Goal: Task Accomplishment & Management: Use online tool/utility

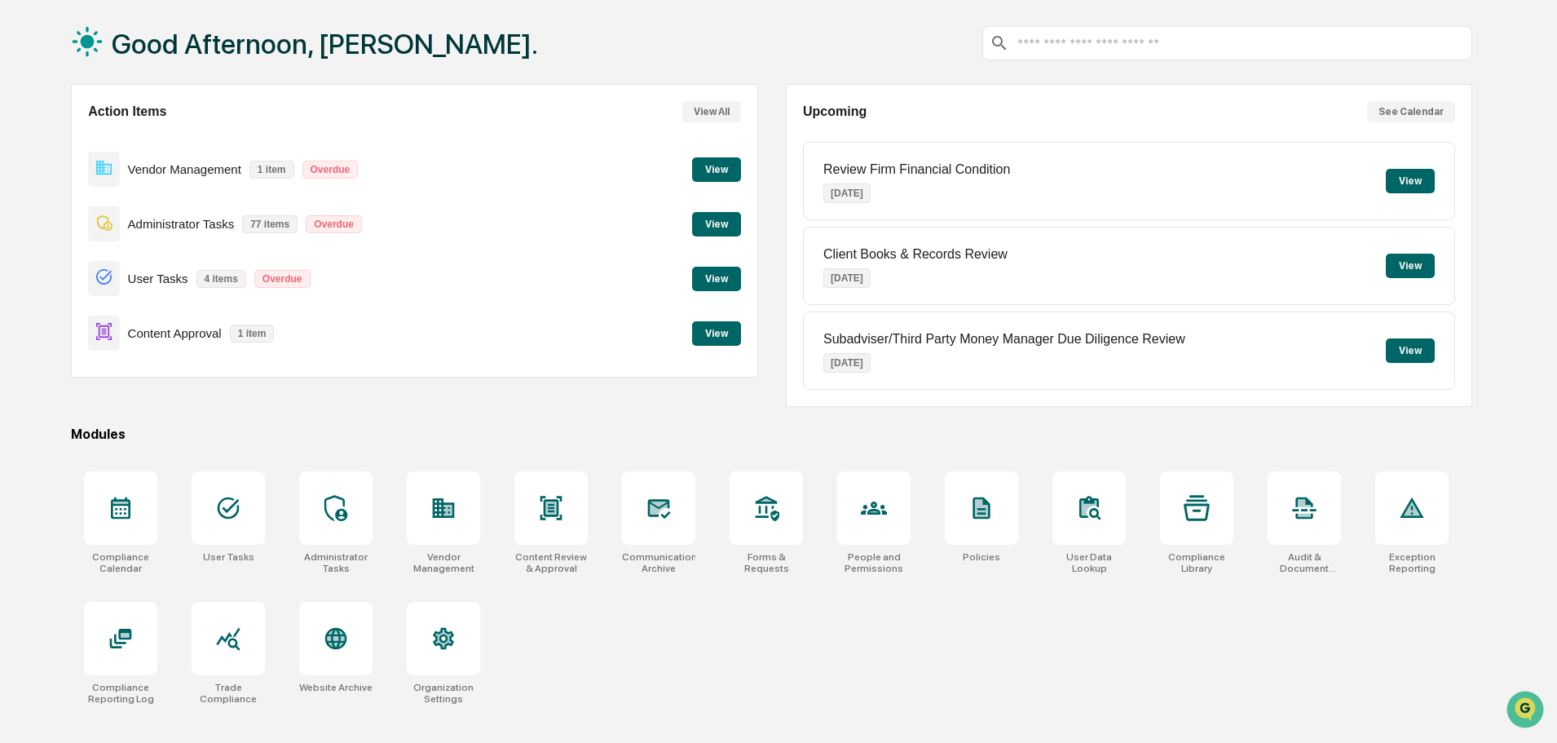
scroll to position [77, 0]
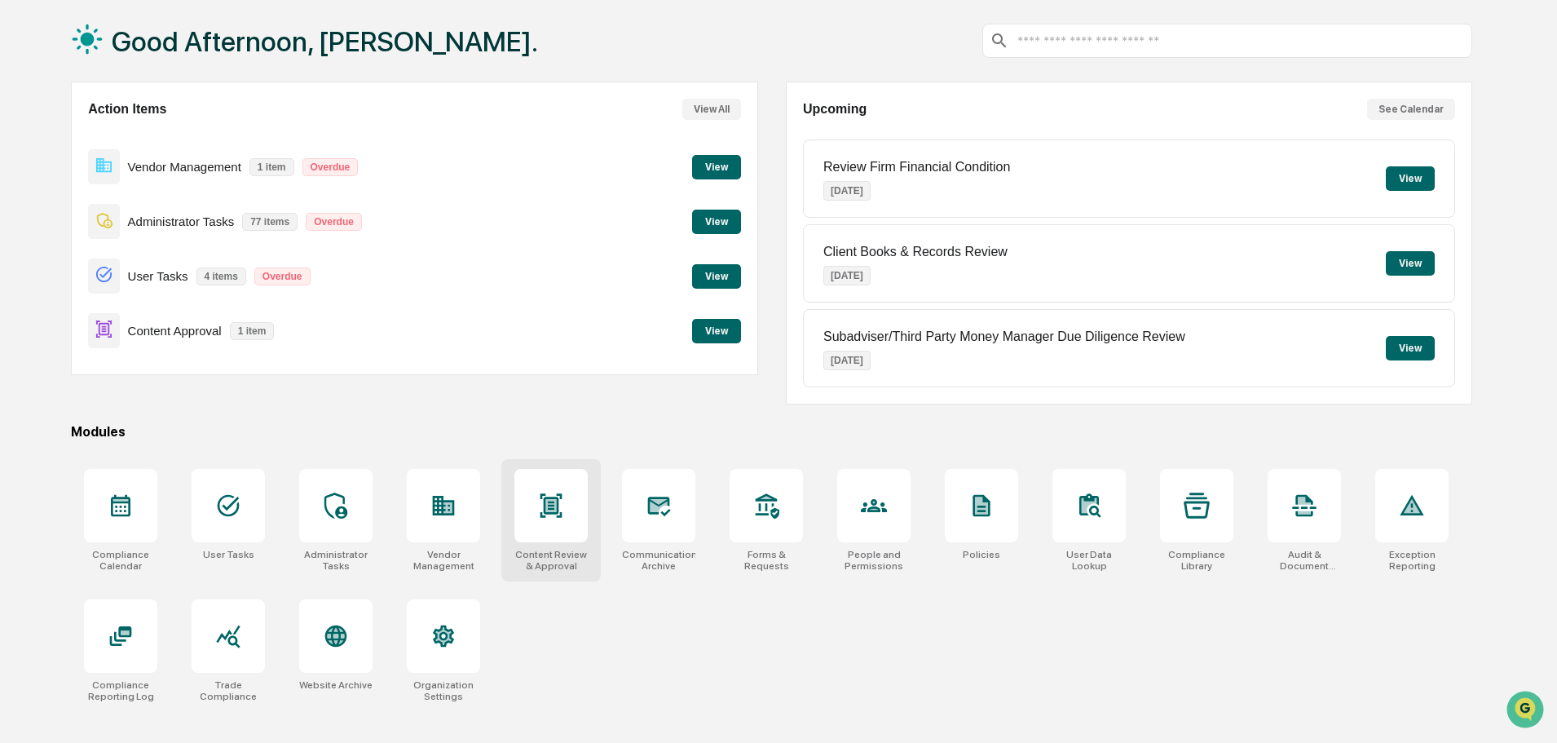
click at [537, 526] on div at bounding box center [550, 505] width 73 height 73
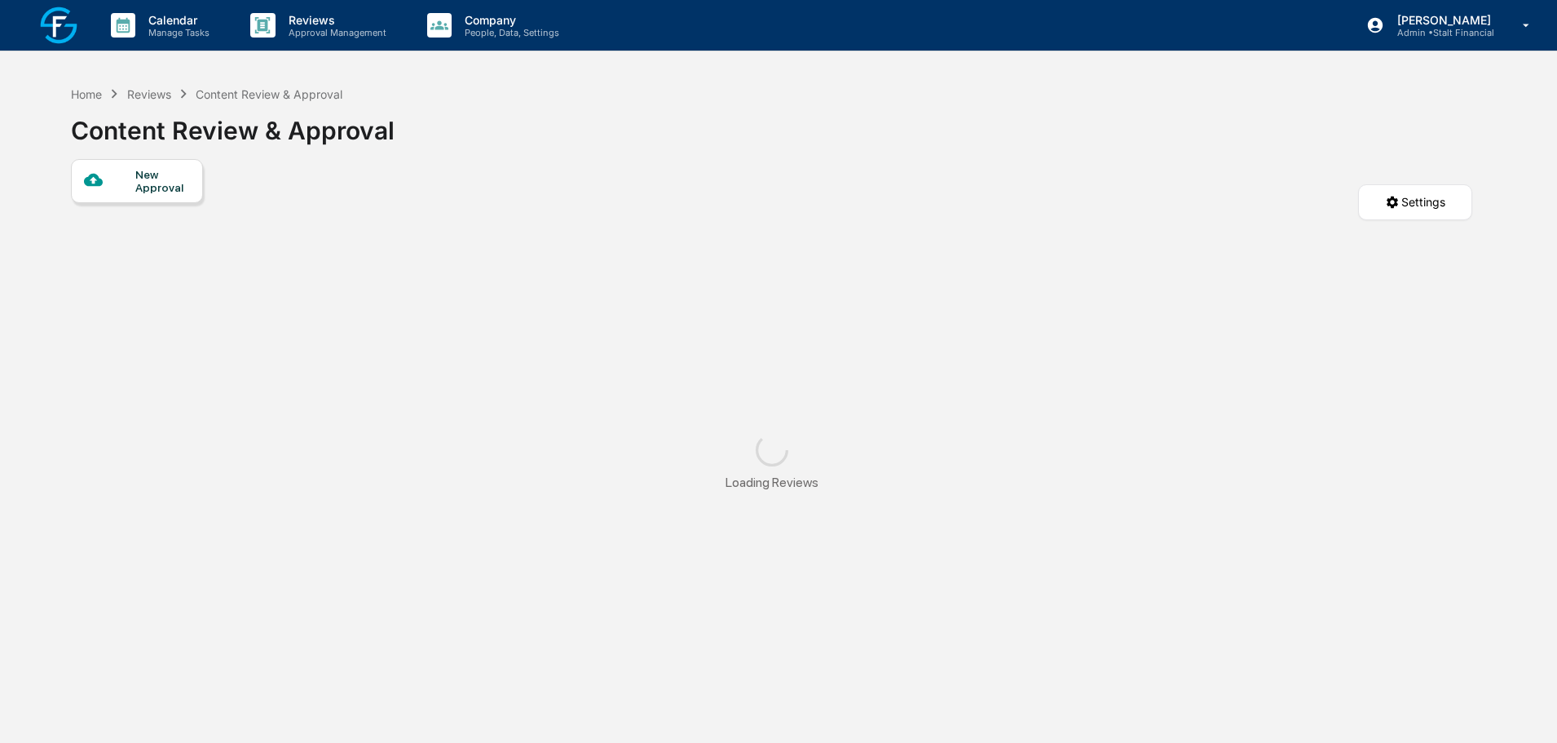
click at [150, 184] on div "New Approval" at bounding box center [162, 181] width 55 height 26
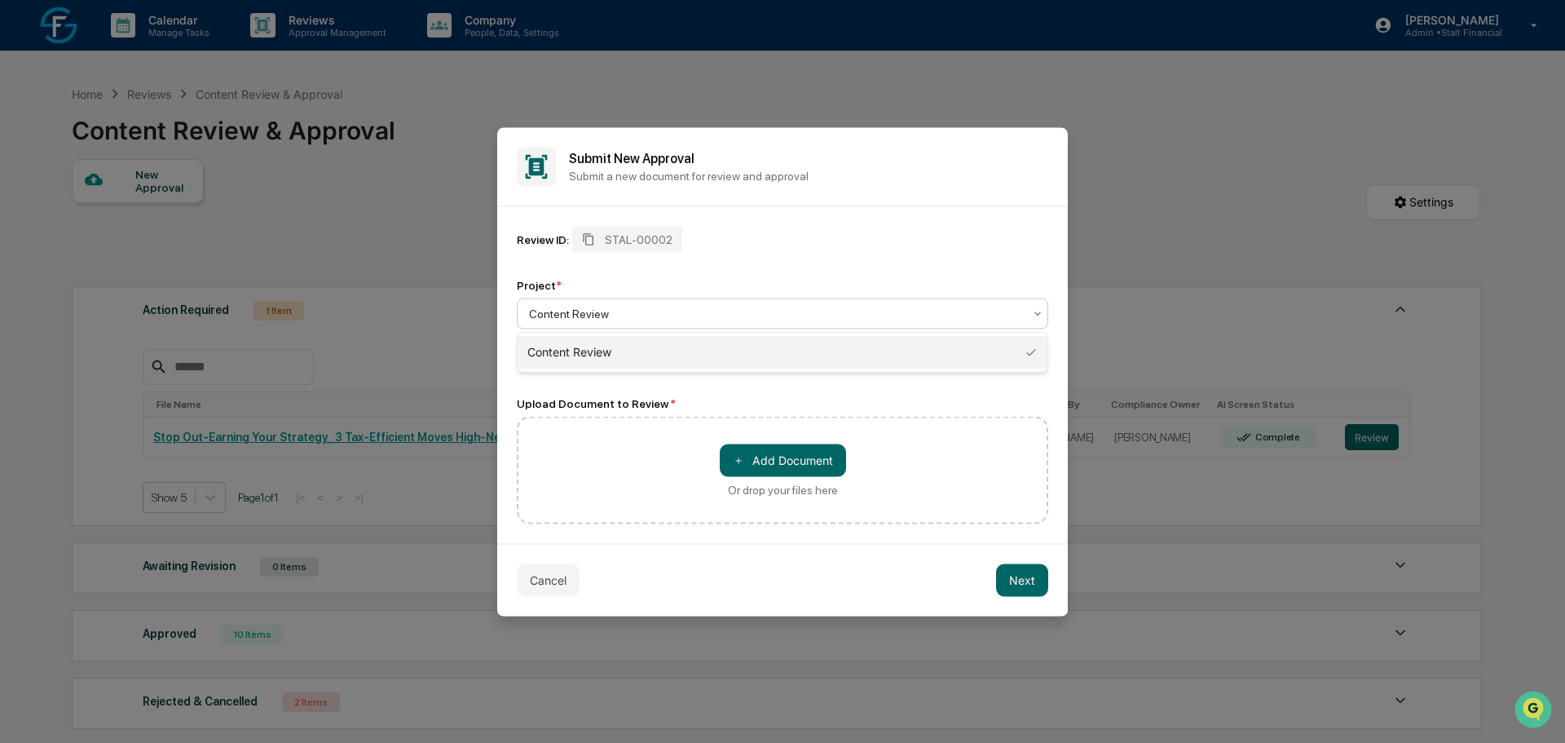
click at [669, 307] on div at bounding box center [776, 313] width 494 height 16
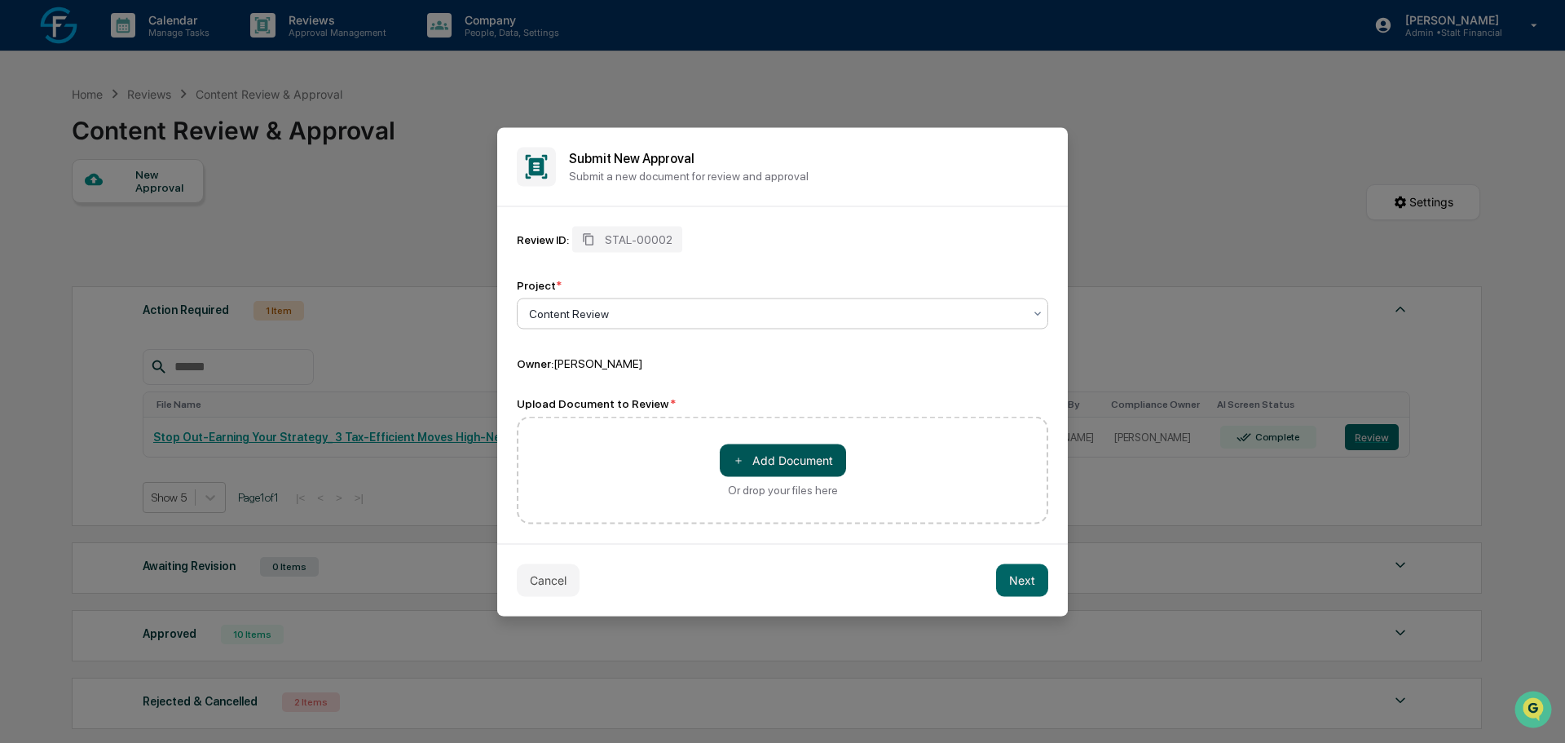
click at [773, 470] on button "＋ Add Document" at bounding box center [783, 460] width 126 height 33
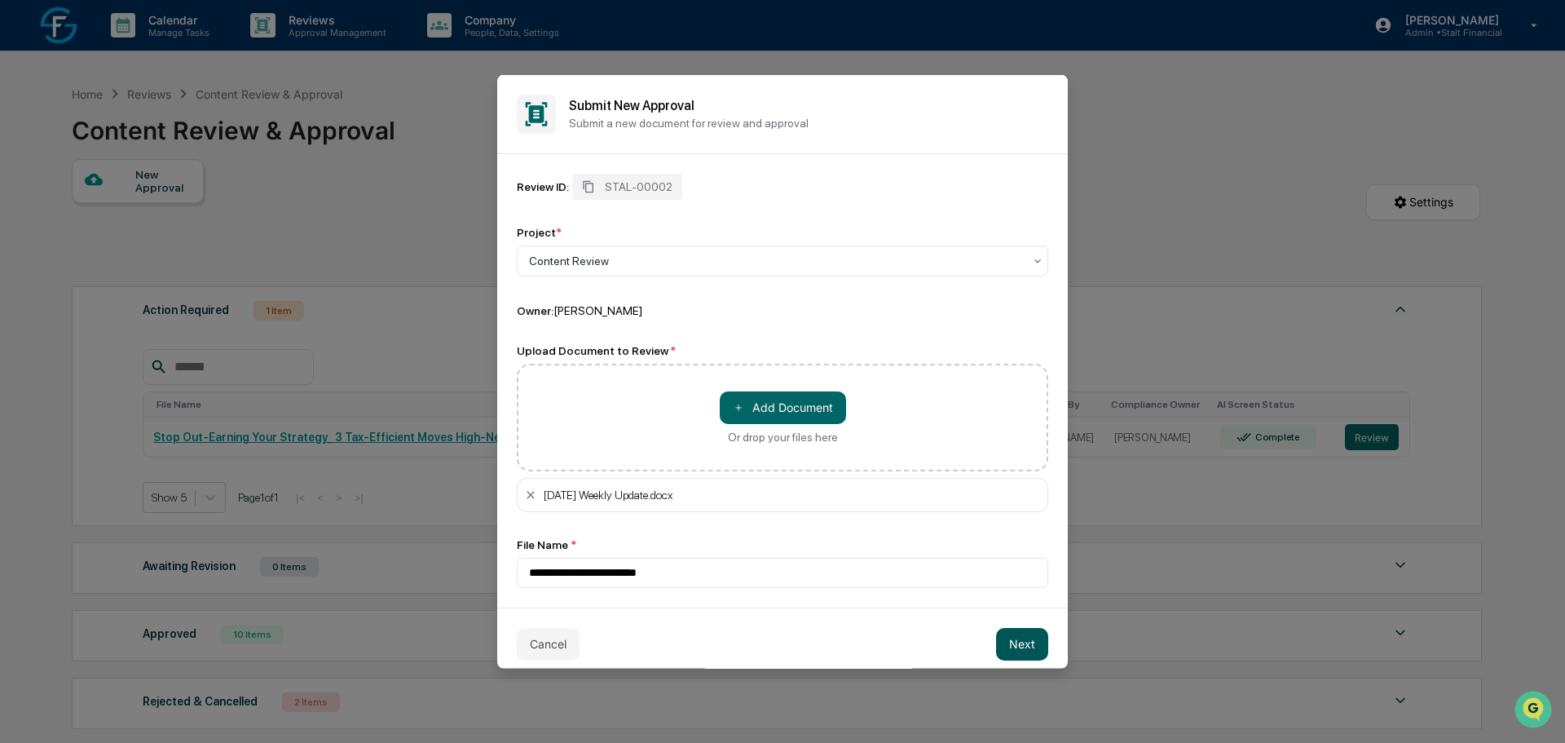
click at [1020, 644] on button "Next" at bounding box center [1022, 643] width 52 height 33
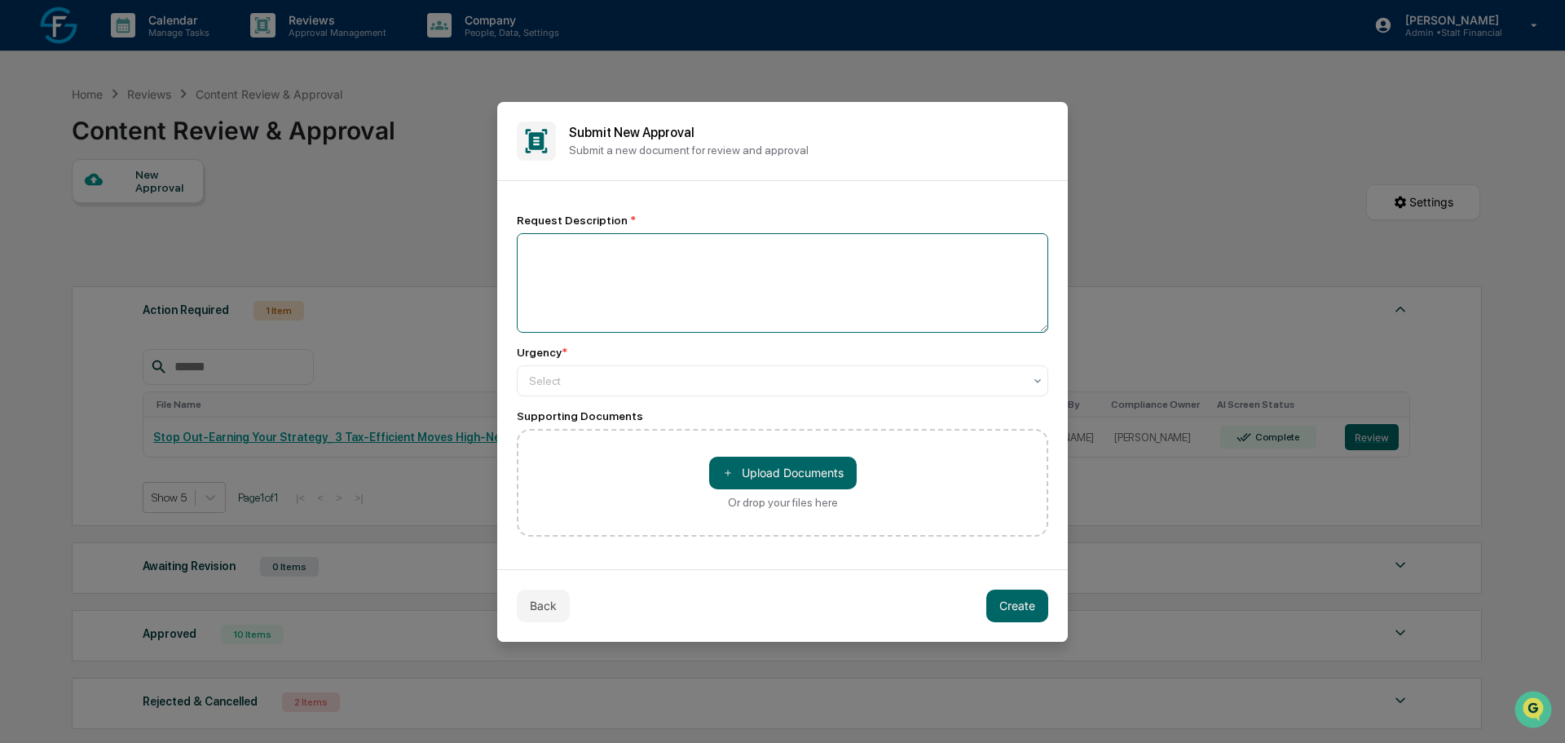
click at [733, 304] on textarea at bounding box center [783, 282] width 532 height 99
type textarea "*"
type textarea "**********"
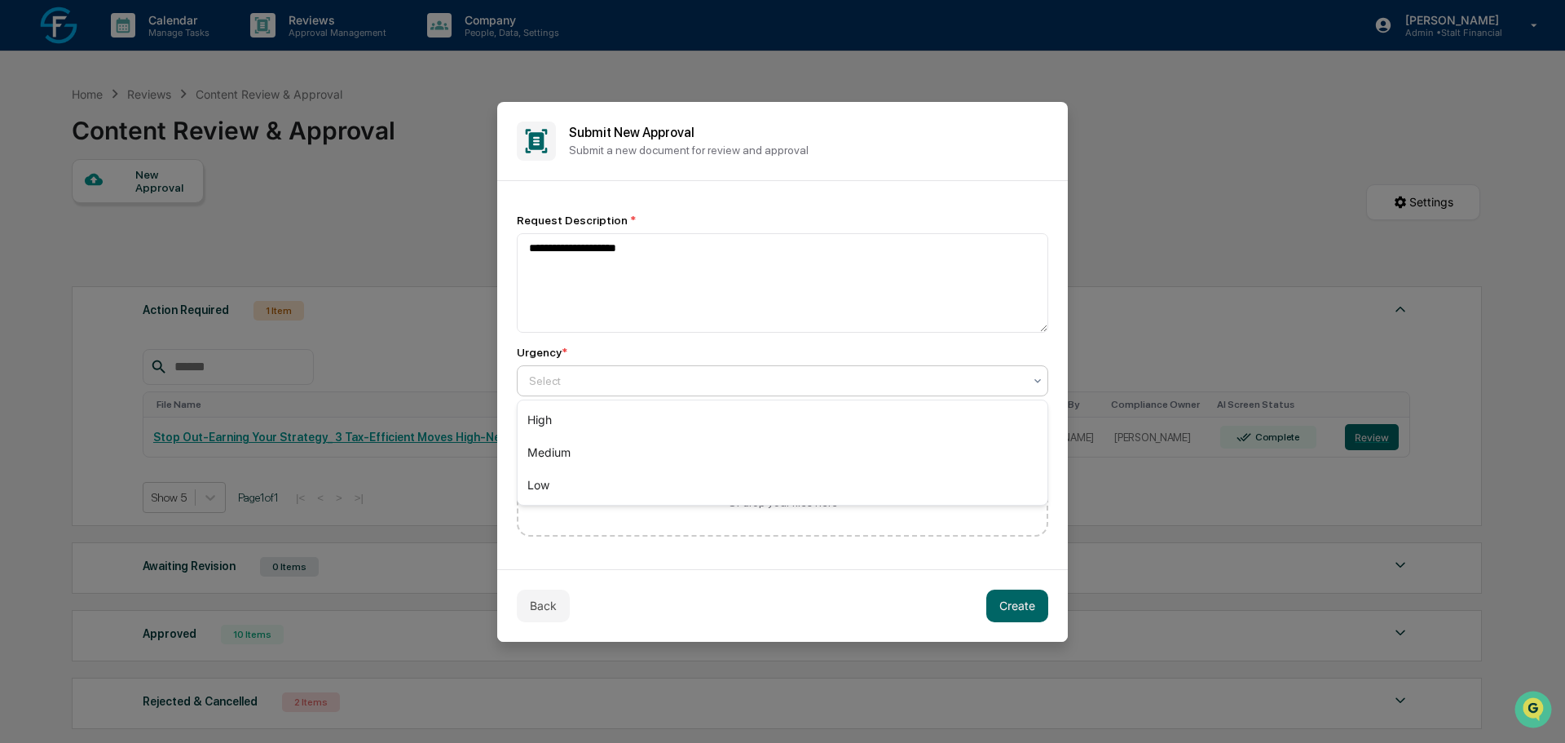
click at [846, 380] on div at bounding box center [776, 381] width 494 height 16
click at [731, 446] on div "Medium" at bounding box center [783, 452] width 530 height 33
click at [737, 377] on div at bounding box center [776, 381] width 494 height 16
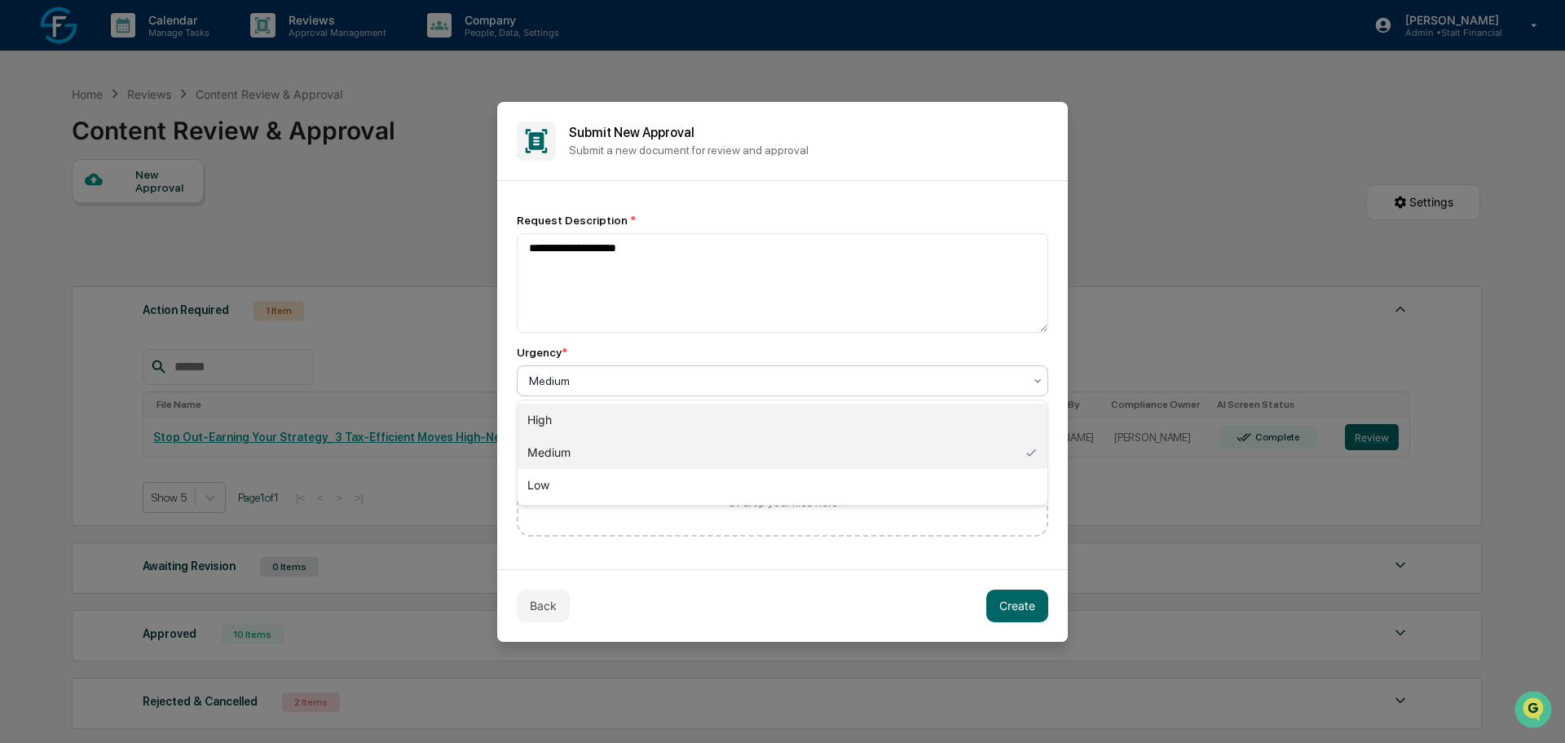
click at [673, 429] on div "High" at bounding box center [783, 420] width 530 height 33
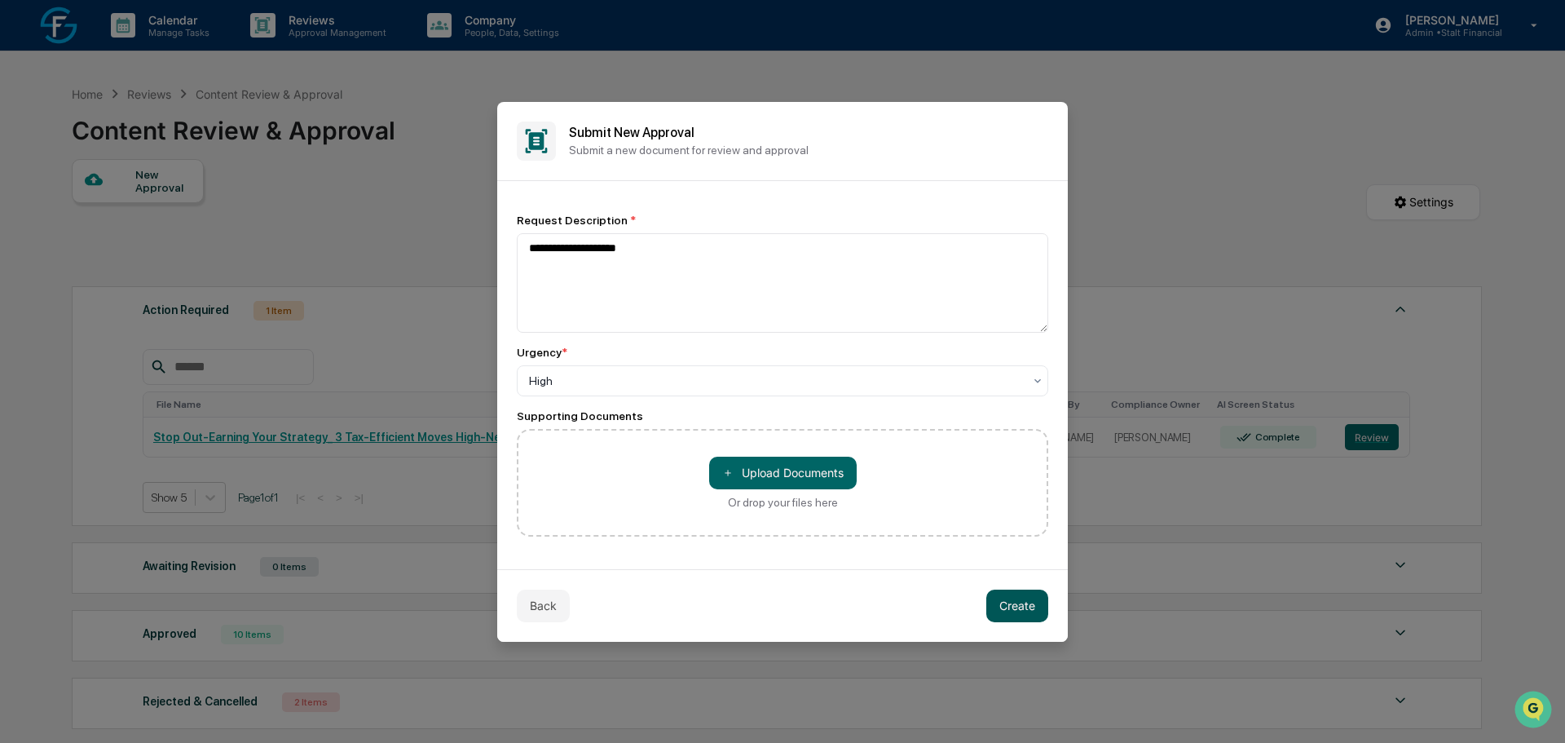
click at [1005, 608] on button "Create" at bounding box center [1018, 605] width 62 height 33
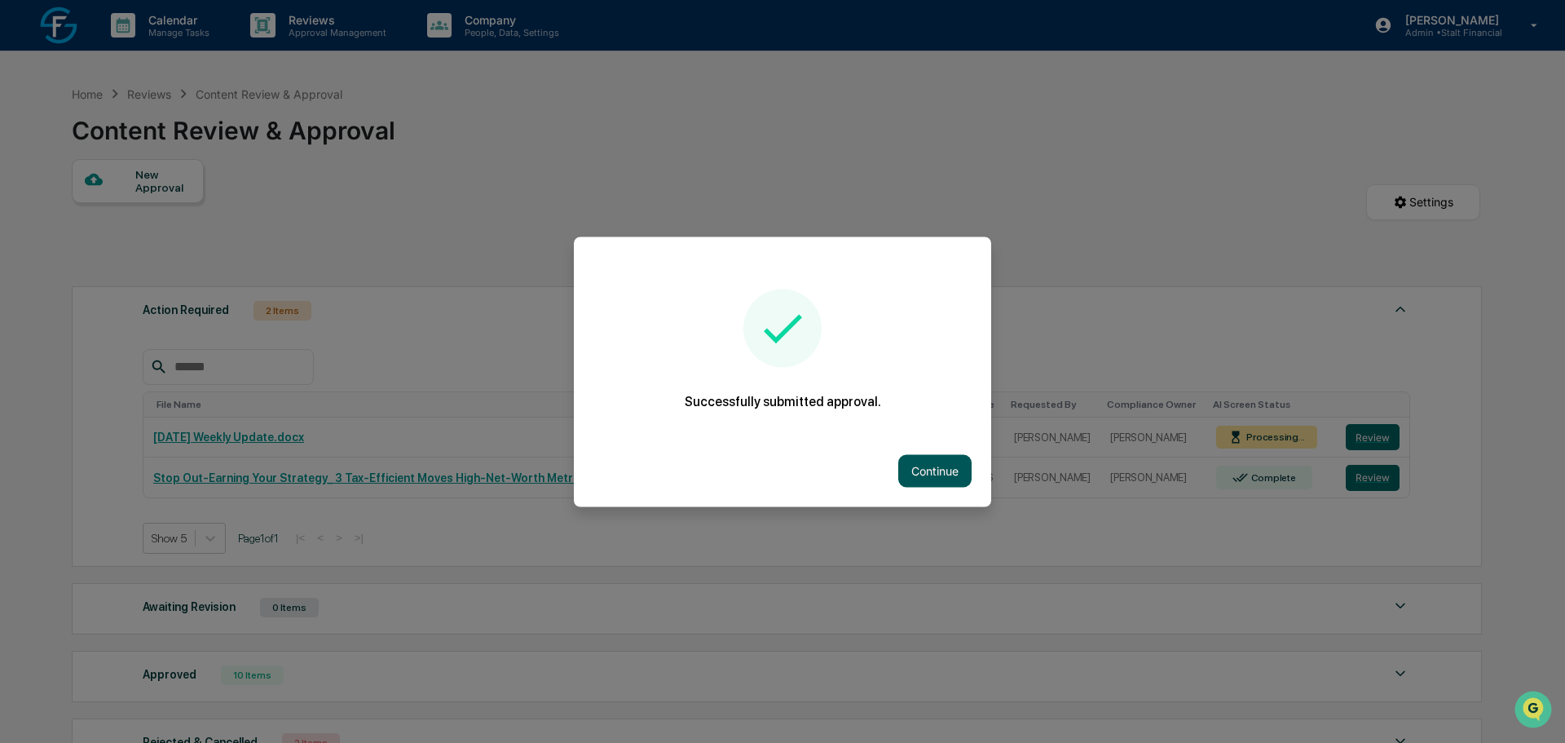
click at [916, 467] on button "Continue" at bounding box center [934, 470] width 73 height 33
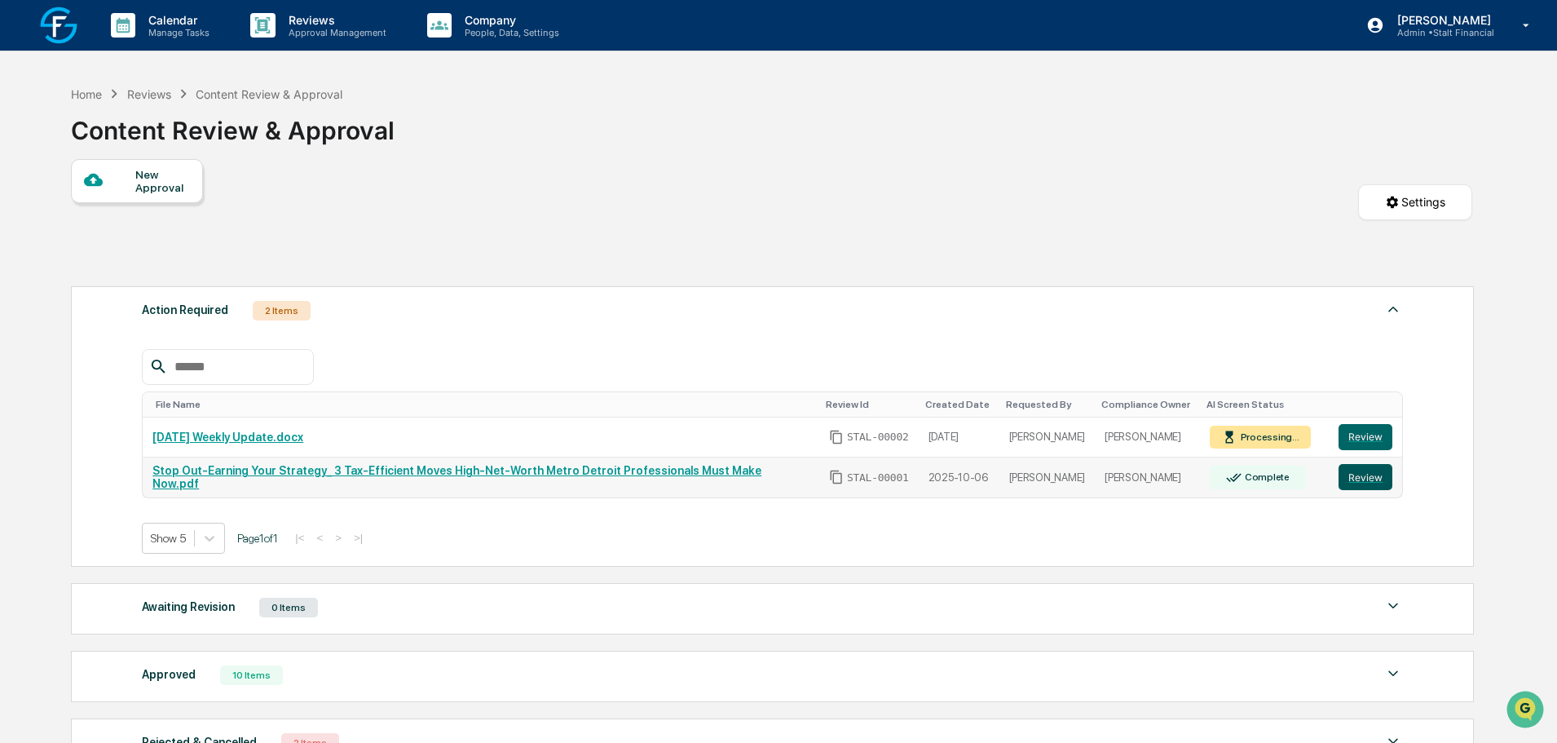
click at [1365, 475] on button "Review" at bounding box center [1366, 477] width 54 height 26
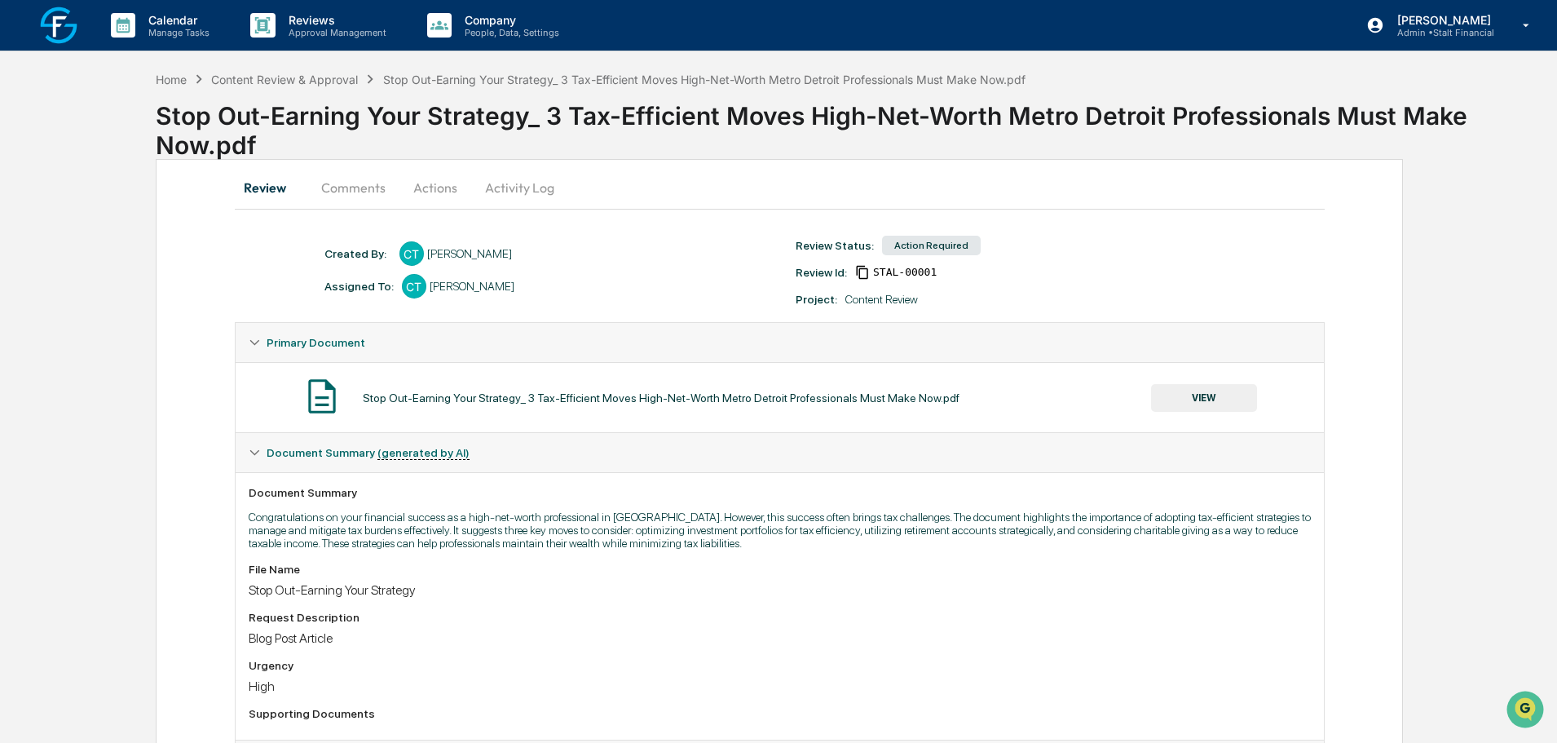
drag, startPoint x: 414, startPoint y: 182, endPoint x: 475, endPoint y: 195, distance: 61.7
click at [415, 182] on button "Actions" at bounding box center [435, 187] width 73 height 39
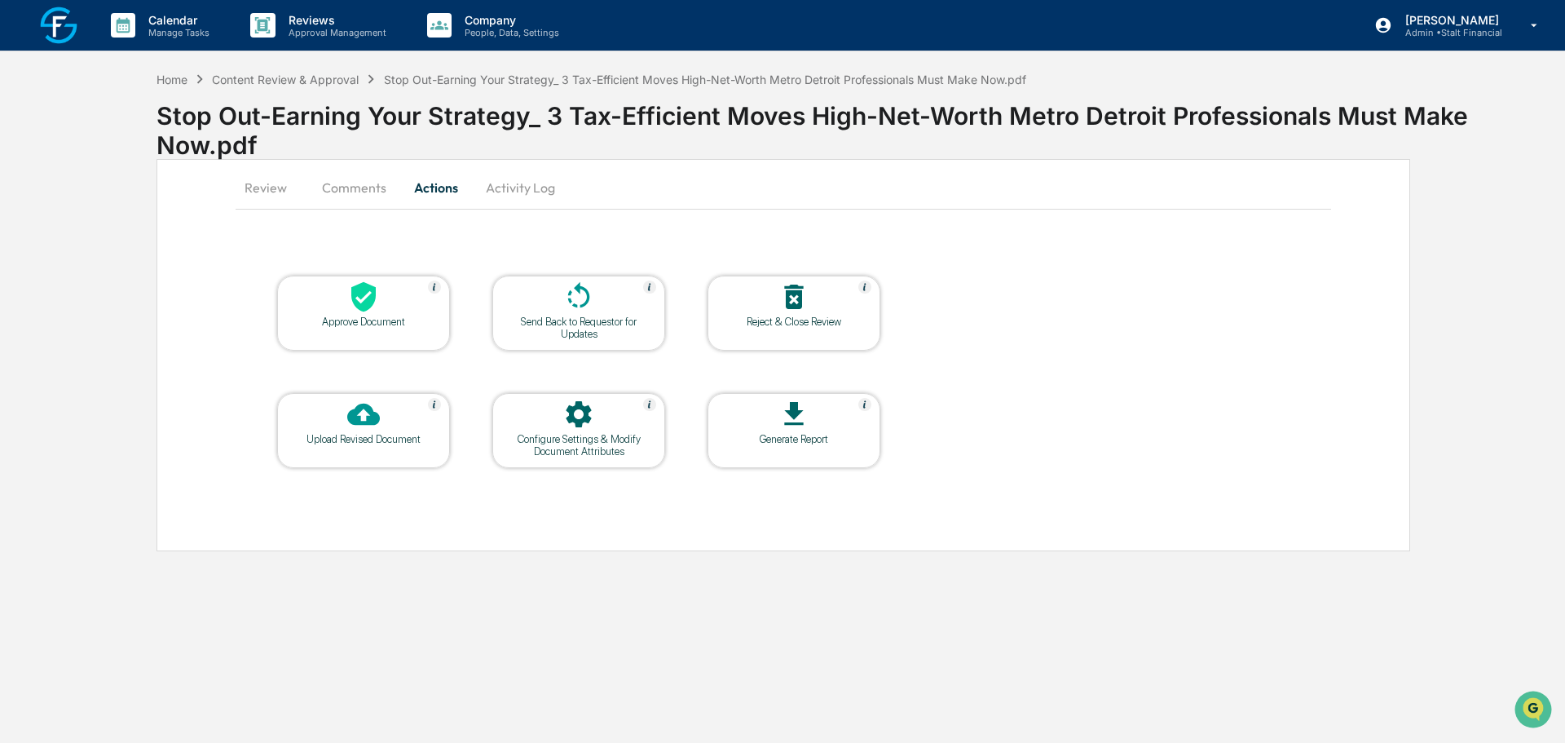
click at [788, 327] on div "Reject & Close Review" at bounding box center [794, 322] width 147 height 12
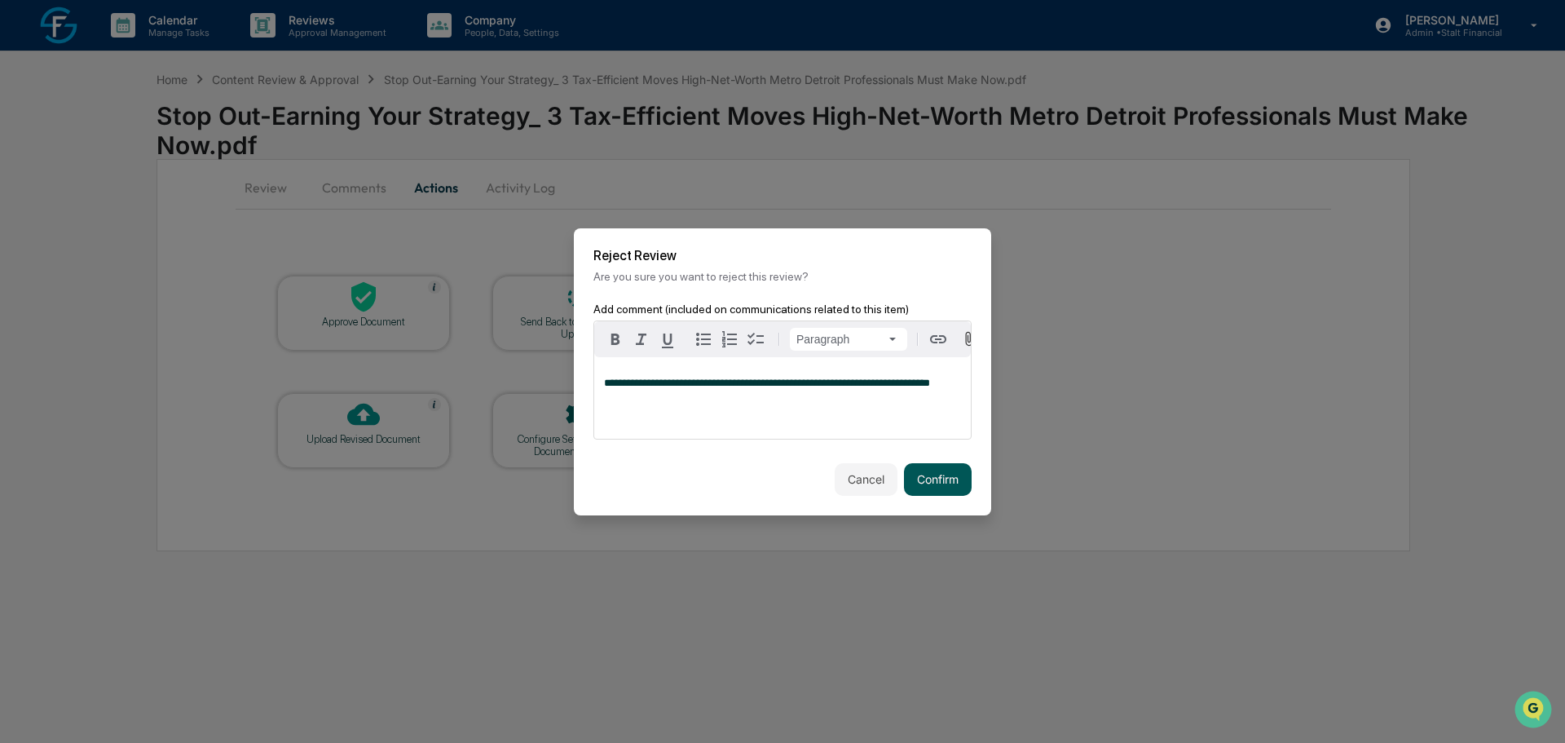
click at [929, 490] on button "Confirm" at bounding box center [938, 479] width 68 height 33
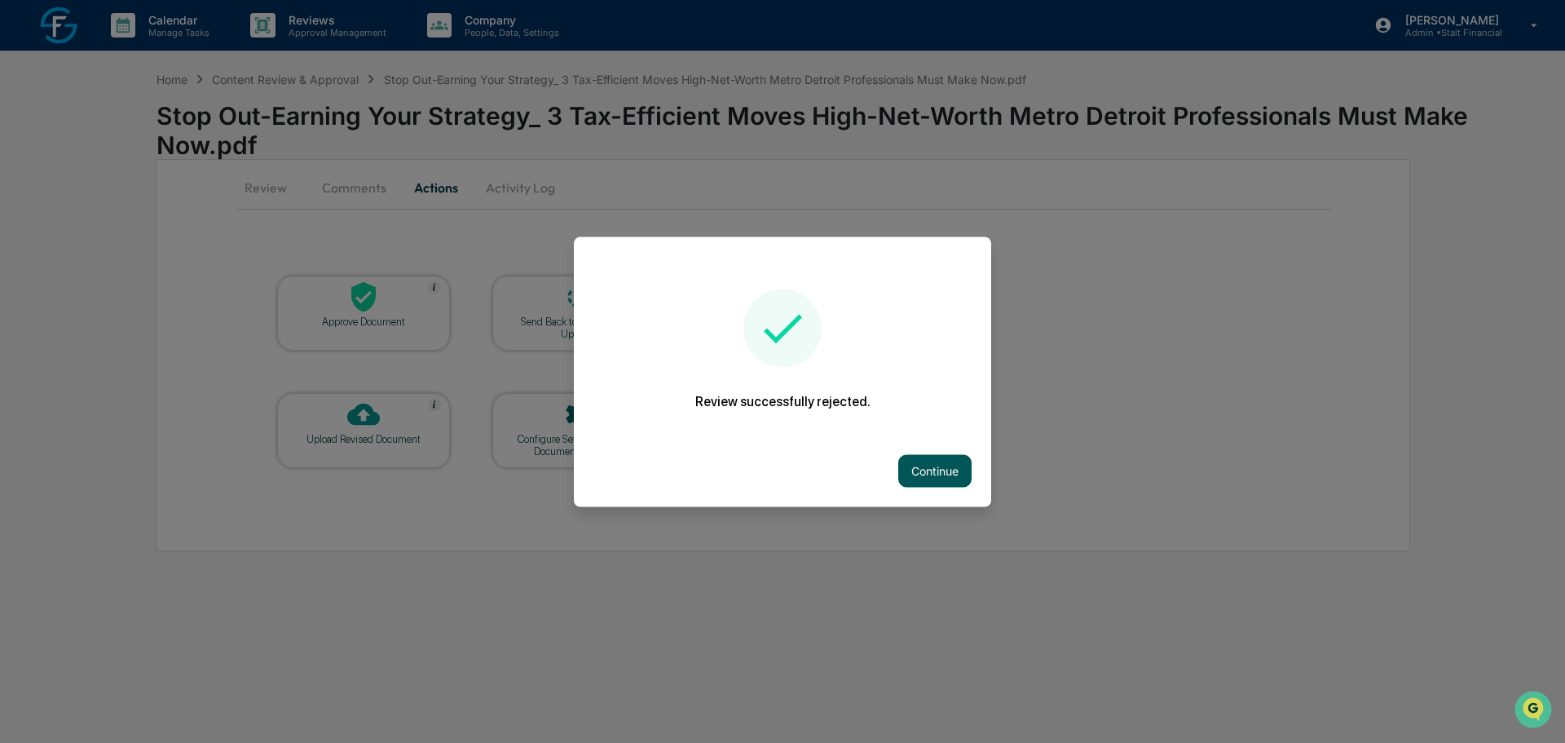
click at [905, 463] on button "Continue" at bounding box center [934, 470] width 73 height 33
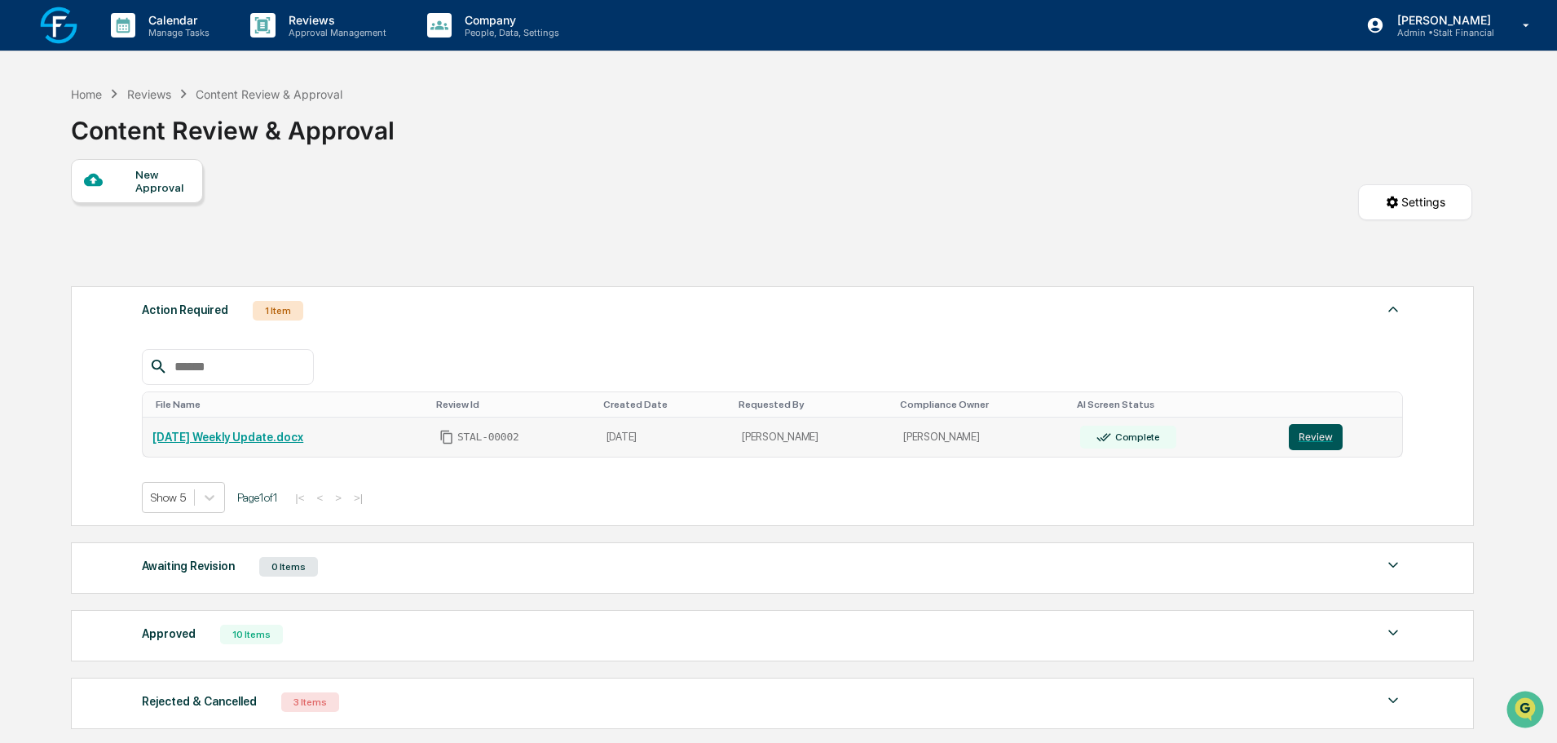
click at [1296, 429] on button "Review" at bounding box center [1316, 437] width 54 height 26
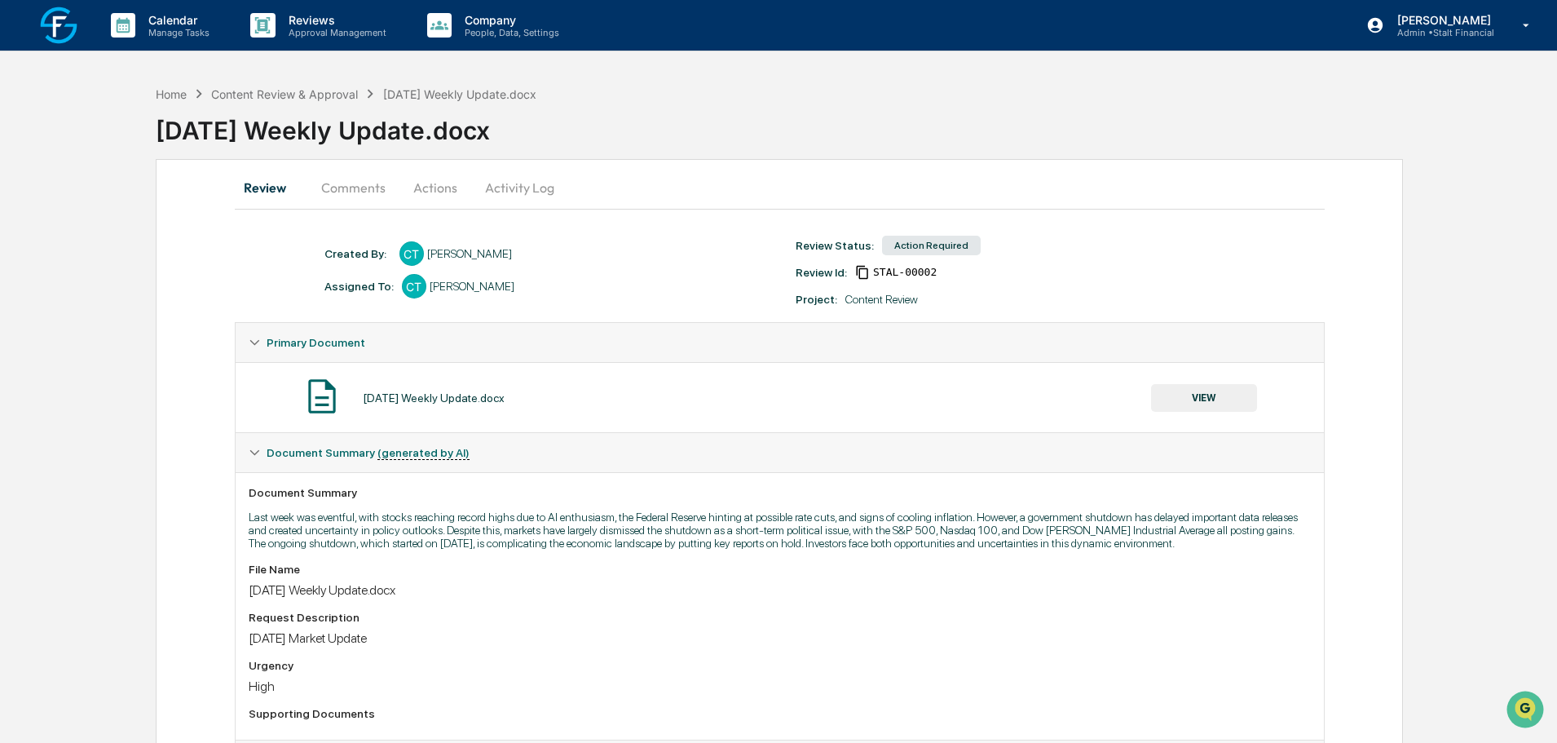
click at [929, 237] on div "Action Required" at bounding box center [931, 246] width 99 height 20
click at [925, 249] on div "Action Required" at bounding box center [931, 246] width 99 height 20
click at [439, 174] on button "Actions" at bounding box center [435, 187] width 73 height 39
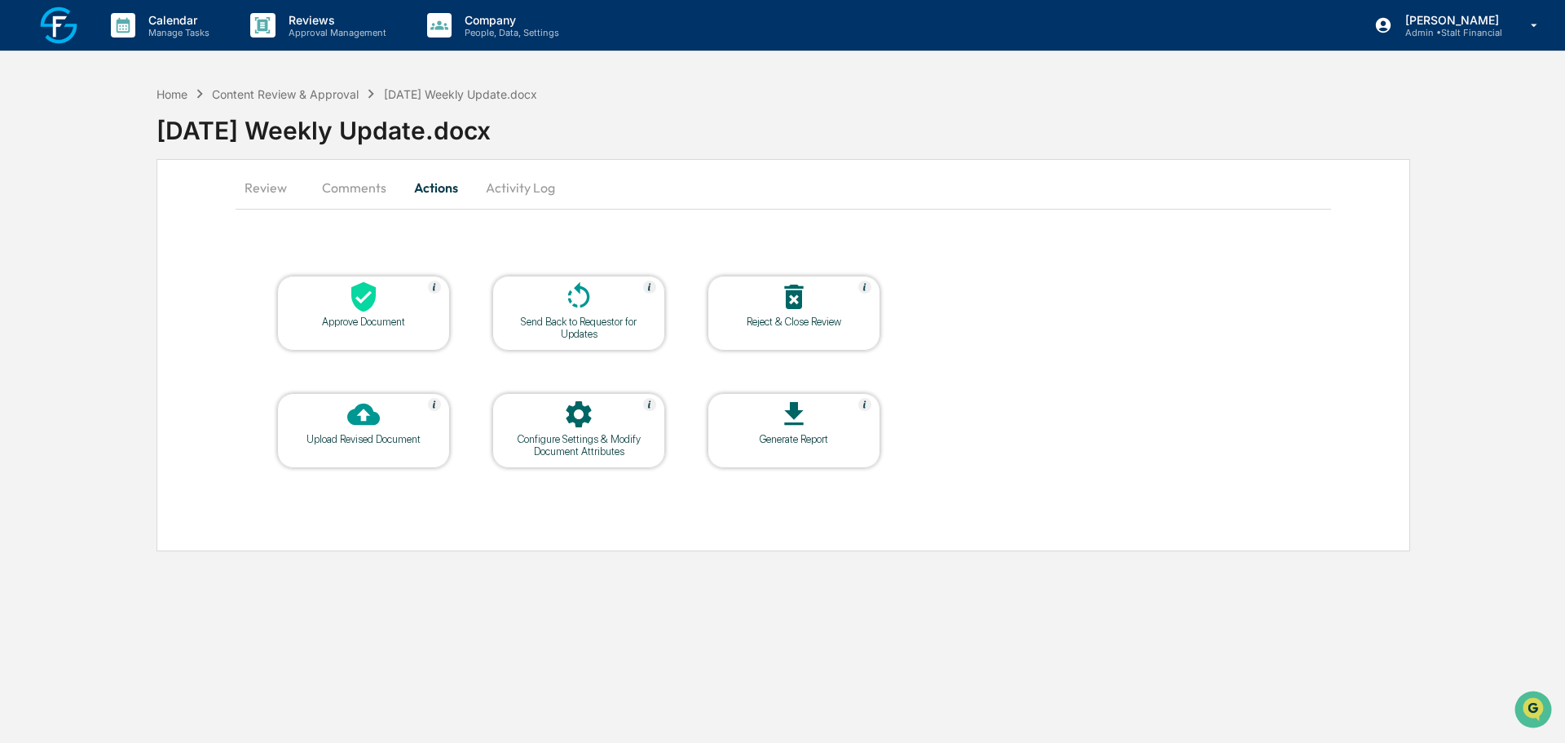
click at [392, 309] on div at bounding box center [363, 297] width 163 height 35
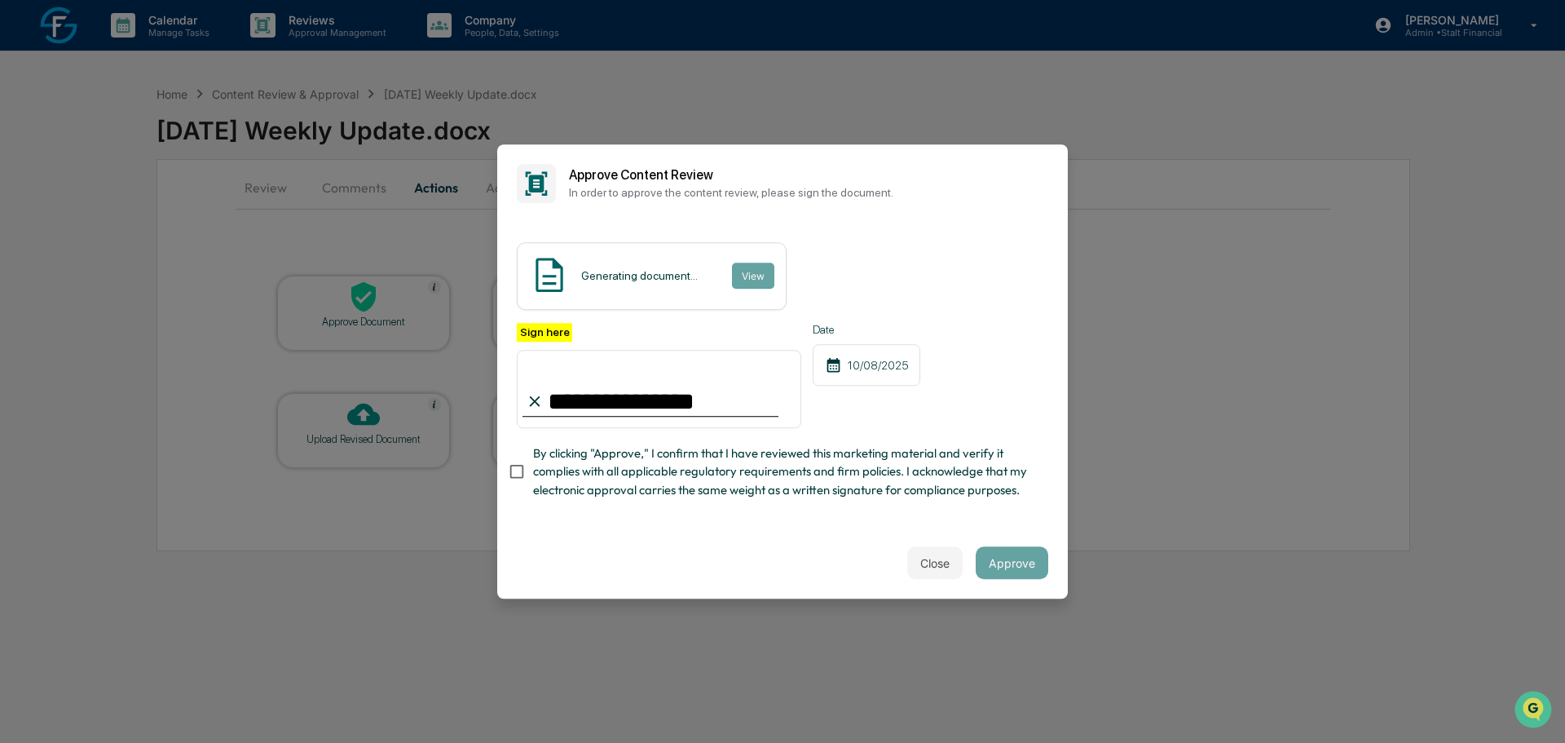
type input "**********"
click at [1011, 563] on button "Approve" at bounding box center [1012, 562] width 73 height 33
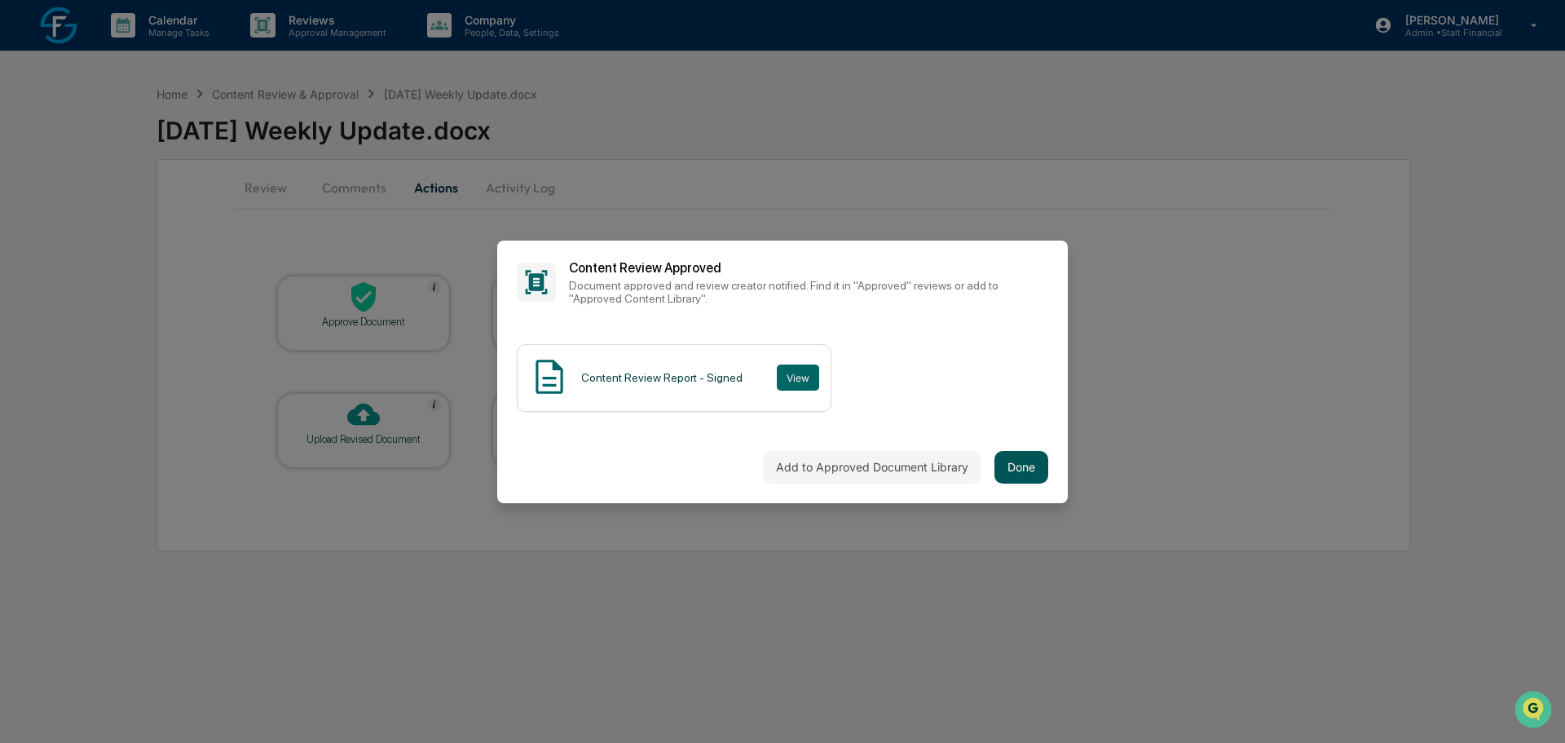
click at [1019, 468] on button "Done" at bounding box center [1022, 467] width 54 height 33
